Goal: Task Accomplishment & Management: Use online tool/utility

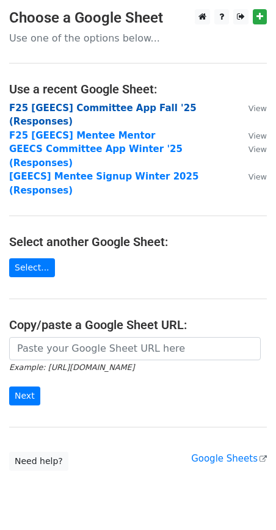
click at [109, 103] on strong "F25 [GEECS] Committee App Fall '25 (Responses)" at bounding box center [102, 115] width 187 height 25
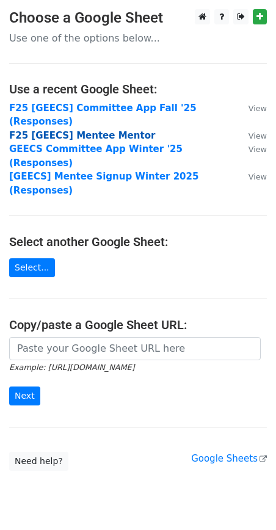
click at [76, 130] on strong "F25 [GEECS] Mentee Mentor" at bounding box center [82, 135] width 146 height 11
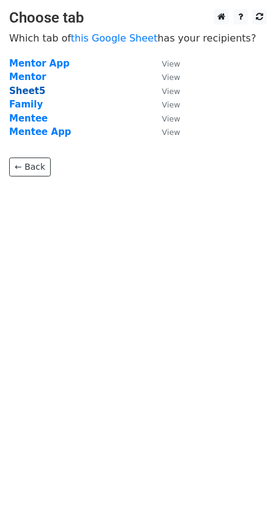
click at [28, 89] on strong "Sheet5" at bounding box center [27, 90] width 36 height 11
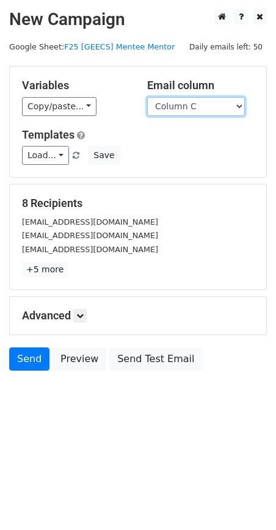
click at [159, 110] on select "Column A Column B Column C Column D Column E Column F Column G Column H Column …" at bounding box center [196, 106] width 98 height 19
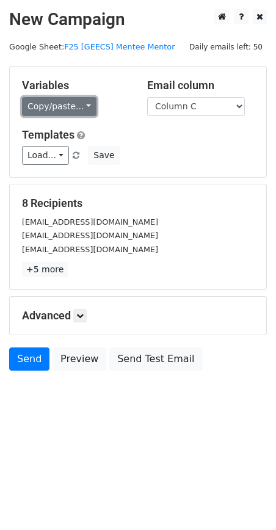
click at [51, 107] on link "Copy/paste..." at bounding box center [59, 106] width 74 height 19
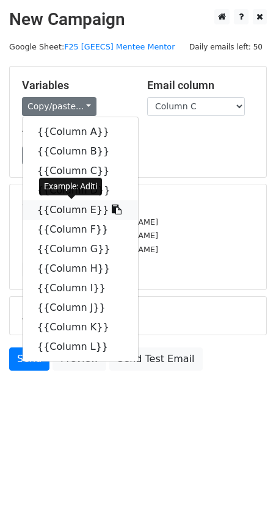
click at [49, 204] on link "{{Column E}}" at bounding box center [80, 210] width 115 height 20
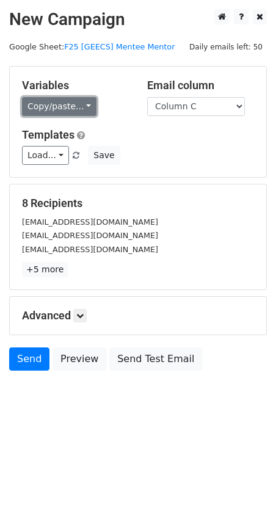
click at [49, 107] on link "Copy/paste..." at bounding box center [59, 106] width 74 height 19
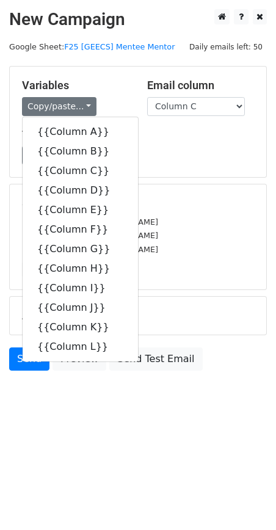
click at [176, 171] on div "Variables Copy/paste... {{Column A}} {{Column B}} {{Column C}} {{Column D}} {{C…" at bounding box center [138, 122] width 256 height 110
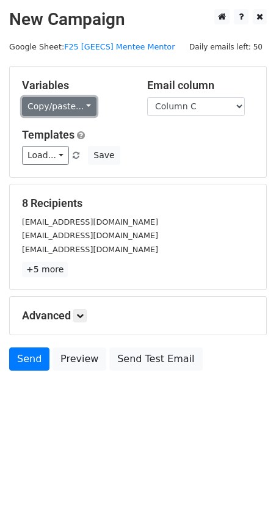
click at [59, 103] on link "Copy/paste..." at bounding box center [59, 106] width 74 height 19
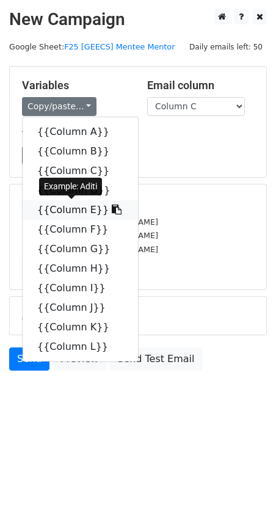
click at [56, 207] on link "{{Column E}}" at bounding box center [80, 210] width 115 height 20
